Goal: Register for event/course

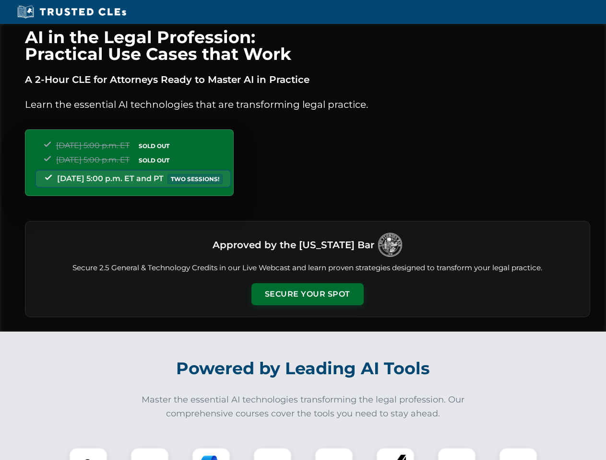
click at [307, 295] on button "Secure Your Spot" at bounding box center [307, 294] width 112 height 22
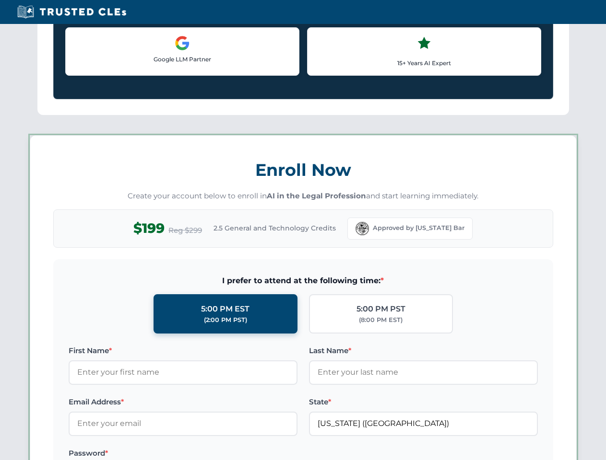
click at [211, 454] on label "Password *" at bounding box center [183, 454] width 229 height 12
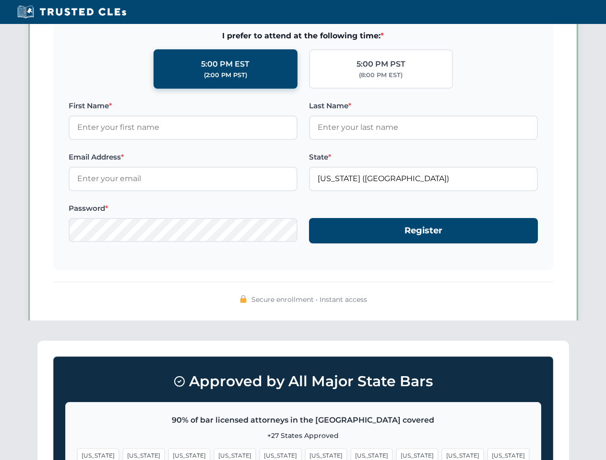
click at [442, 454] on span "[US_STATE]" at bounding box center [463, 456] width 42 height 14
